Goal: Find specific page/section: Find specific page/section

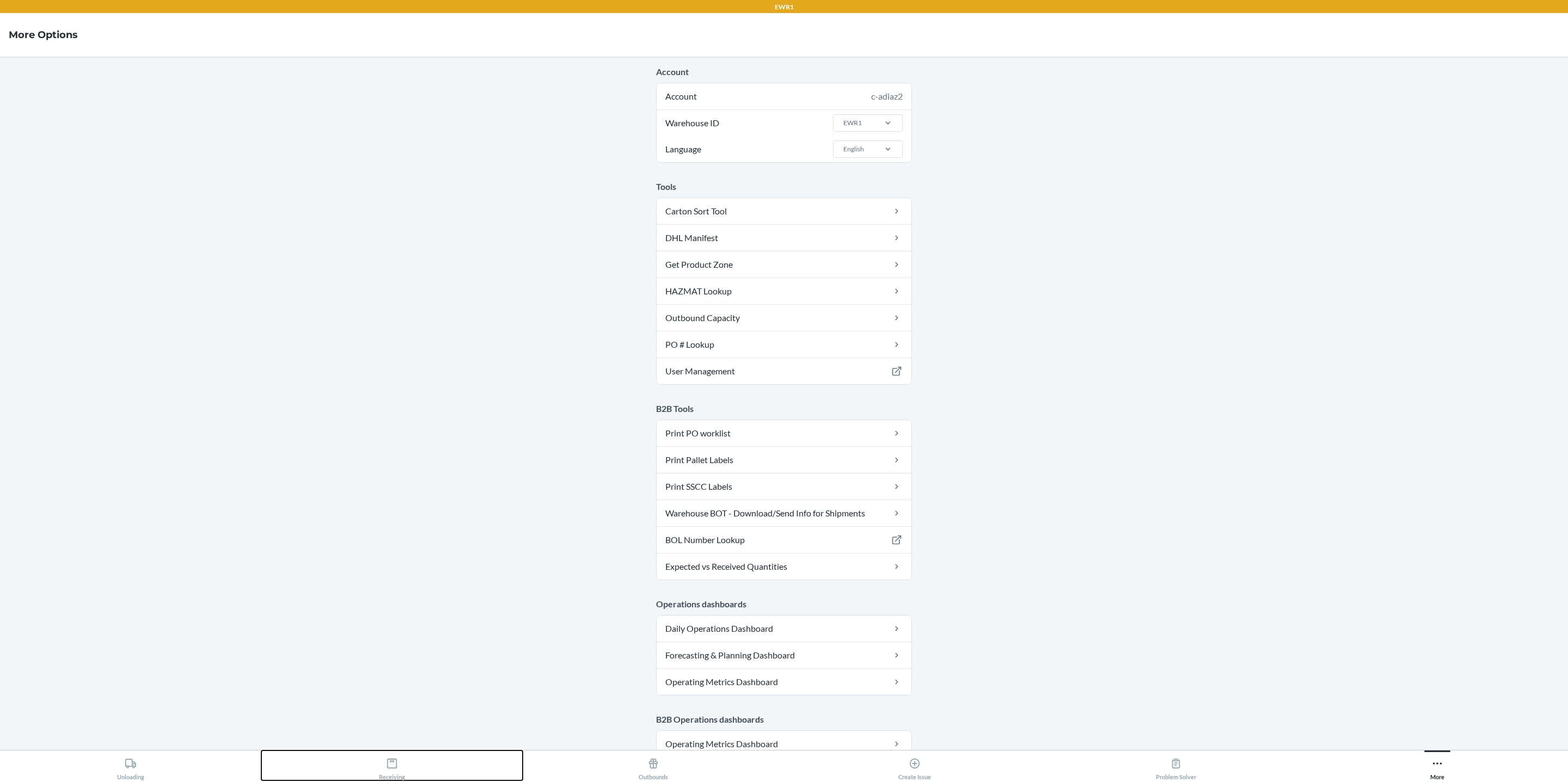
click at [397, 767] on icon at bounding box center [392, 764] width 12 height 12
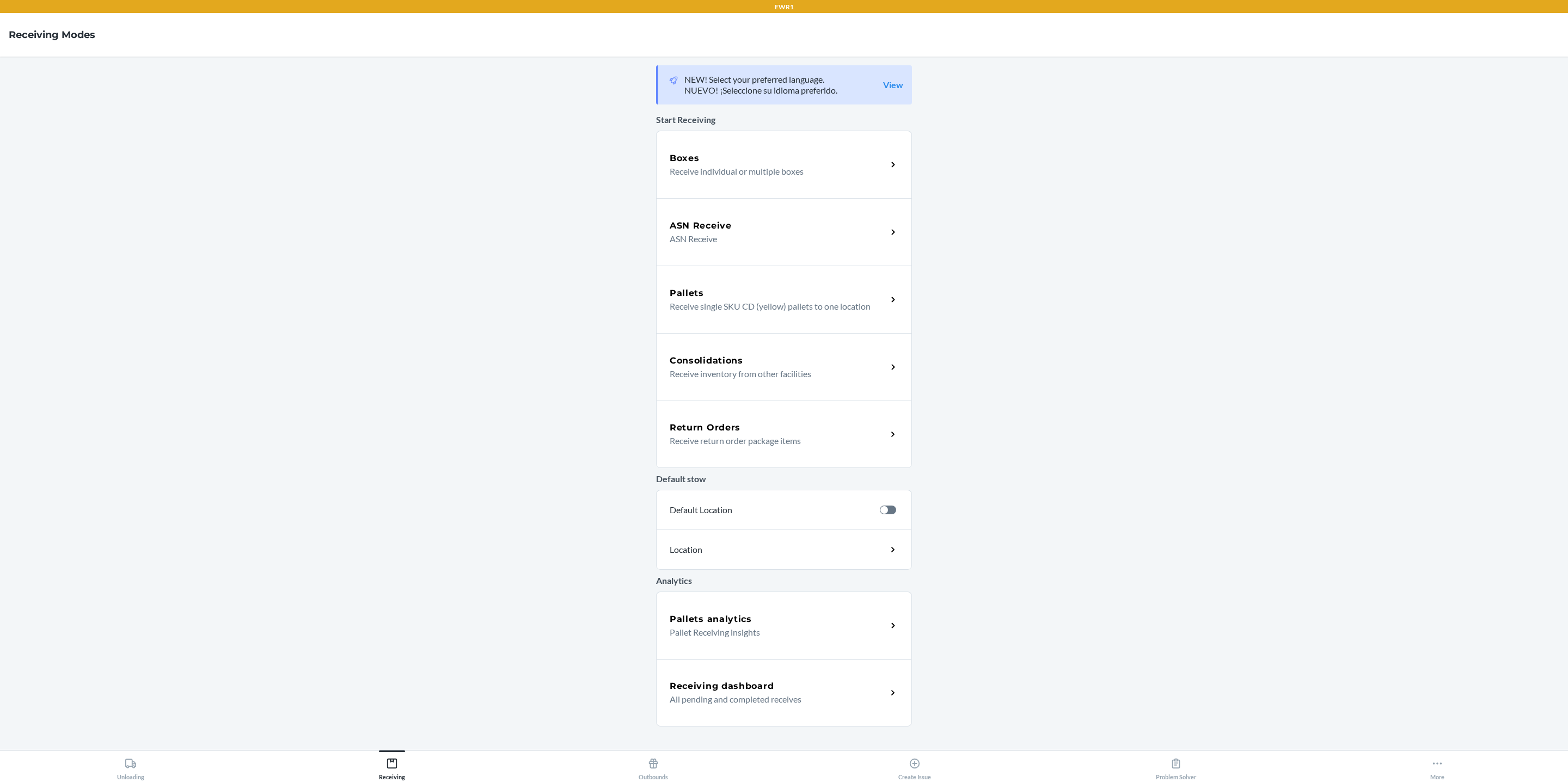
click at [856, 290] on div "Pallets" at bounding box center [778, 293] width 217 height 13
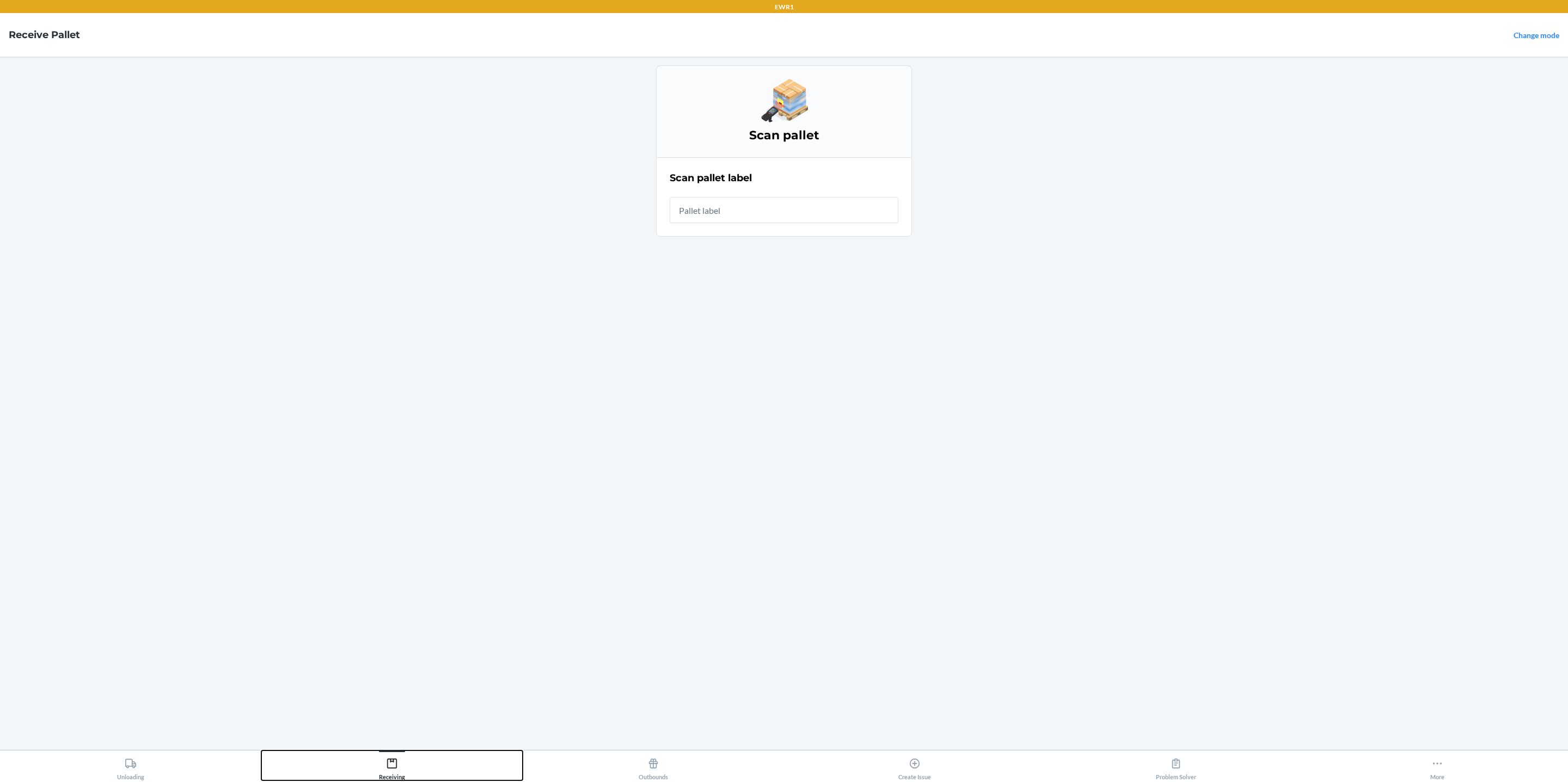
click at [403, 772] on div "Receiving" at bounding box center [392, 767] width 26 height 27
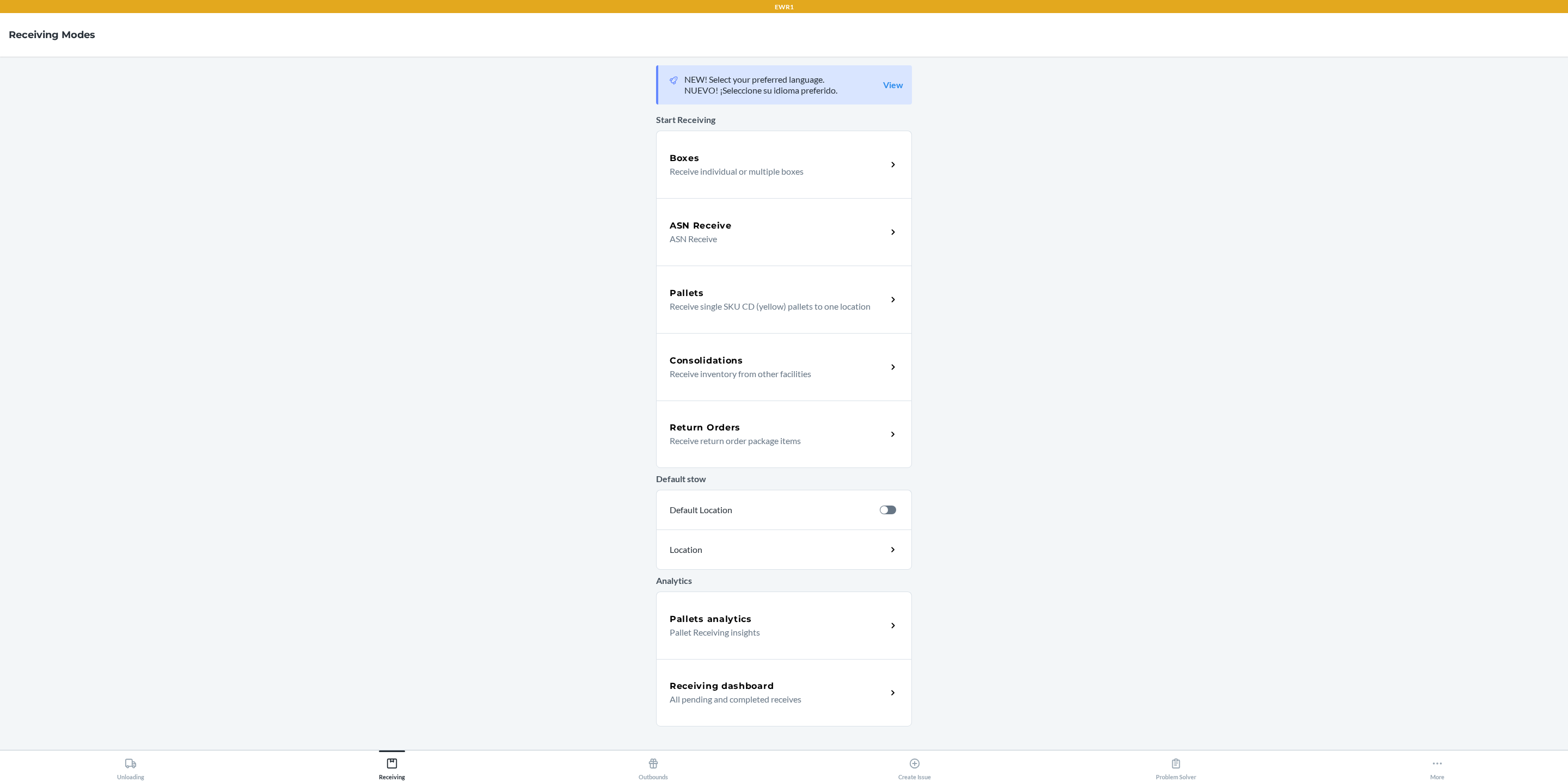
click at [826, 699] on p "All pending and completed receives" at bounding box center [774, 699] width 209 height 13
